Goal: Entertainment & Leisure: Browse casually

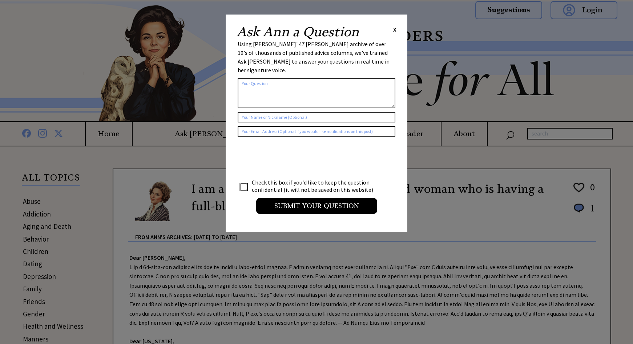
click at [394, 30] on span "X" at bounding box center [394, 29] width 3 height 7
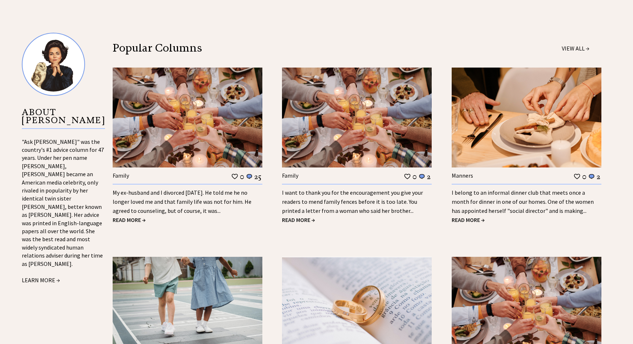
scroll to position [654, 0]
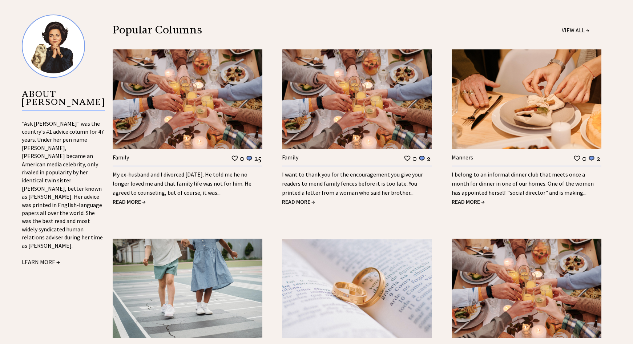
click at [169, 171] on link "My ex-husband and I divorced [DATE]. He told me he no longer loved me and that …" at bounding box center [182, 183] width 139 height 25
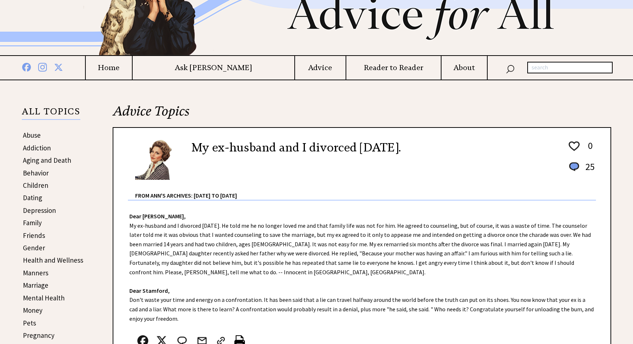
scroll to position [36, 0]
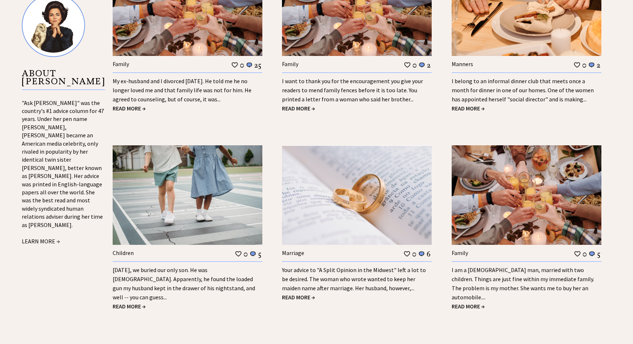
scroll to position [800, 0]
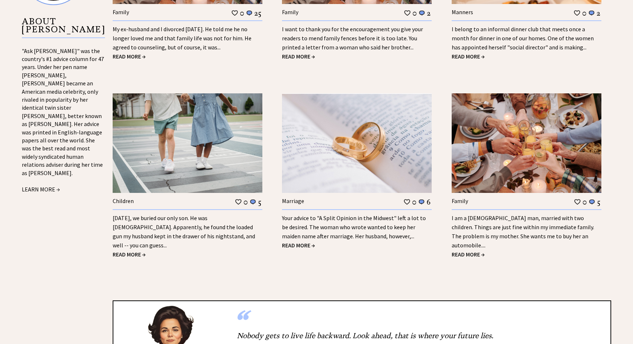
click at [129, 251] on span "READ MORE →" at bounding box center [129, 254] width 33 height 7
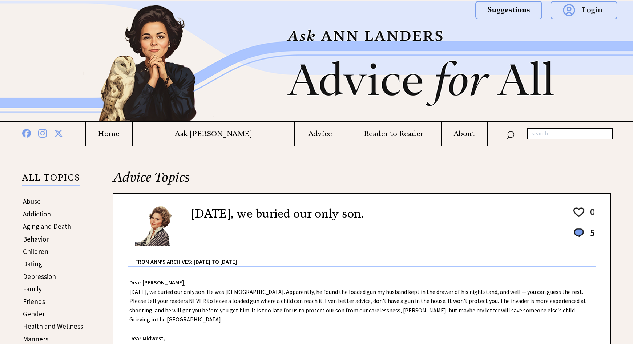
scroll to position [109, 0]
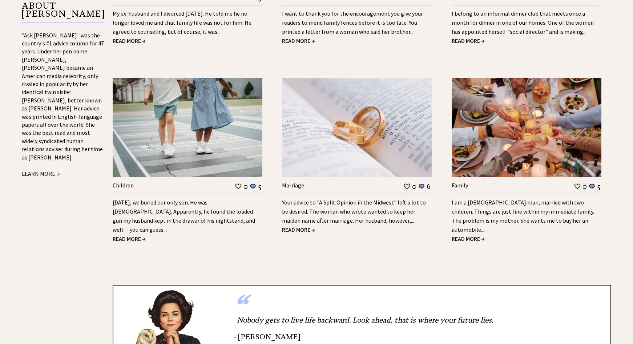
scroll to position [800, 0]
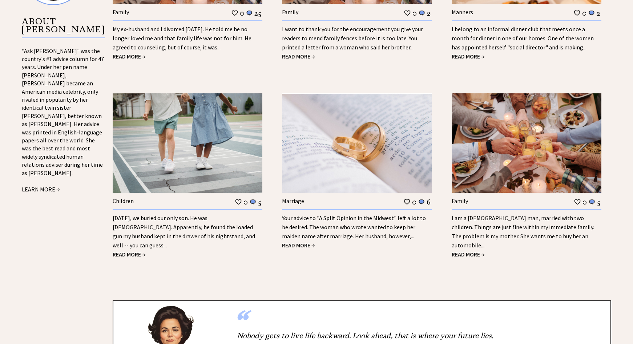
click at [471, 251] on span "READ MORE →" at bounding box center [468, 254] width 33 height 7
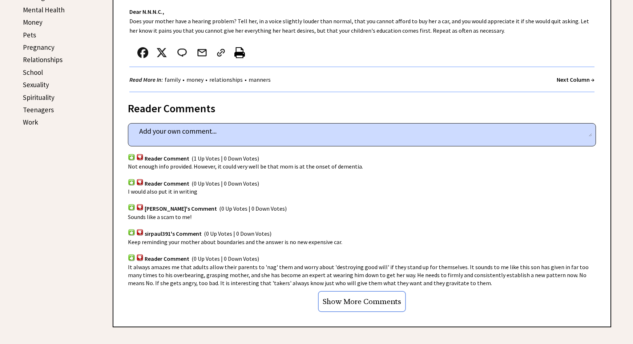
scroll to position [363, 0]
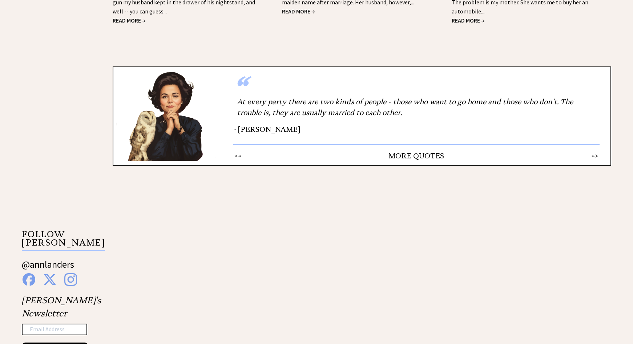
scroll to position [1033, 0]
